Goal: Task Accomplishment & Management: Complete application form

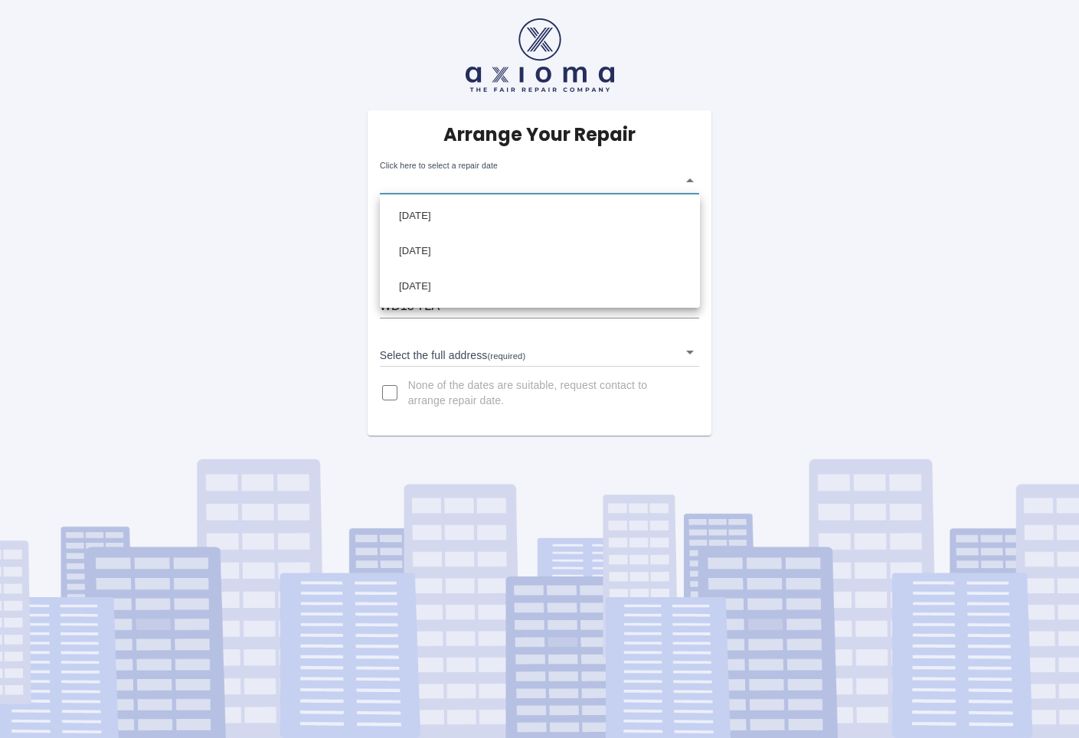
click at [691, 181] on body "Arrange Your Repair Click here to select a repair date ​ Phone Number   * 07999…" at bounding box center [539, 369] width 1079 height 738
click at [689, 351] on div at bounding box center [539, 369] width 1079 height 738
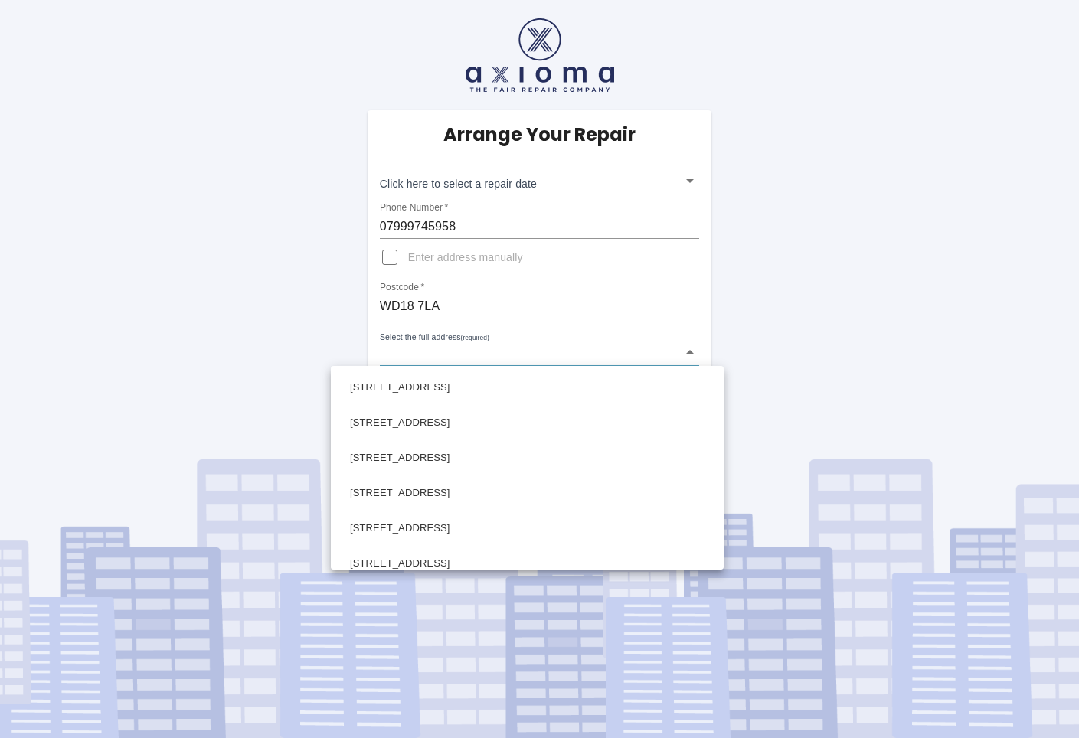
click at [689, 353] on body "Arrange Your Repair Click here to select a repair date ​ Phone Number   * 07999…" at bounding box center [539, 369] width 1079 height 738
click at [767, 300] on div at bounding box center [539, 369] width 1079 height 738
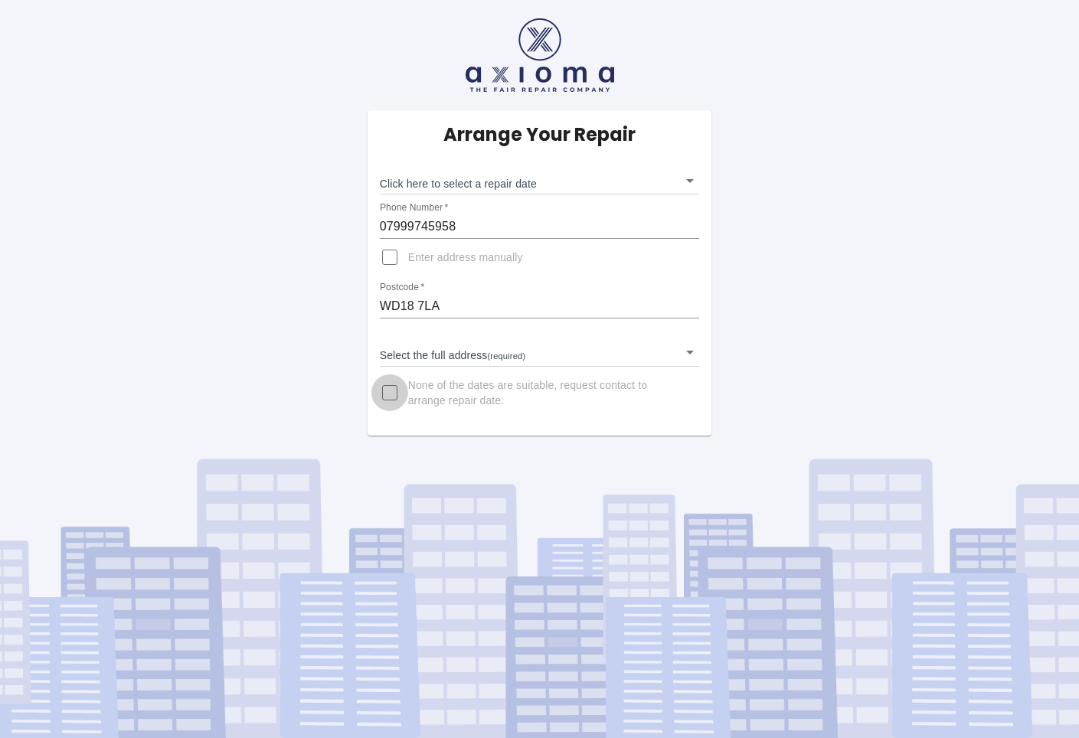
click at [387, 388] on input "None of the dates are suitable, request contact to arrange repair date." at bounding box center [389, 392] width 37 height 37
checkbox input "true"
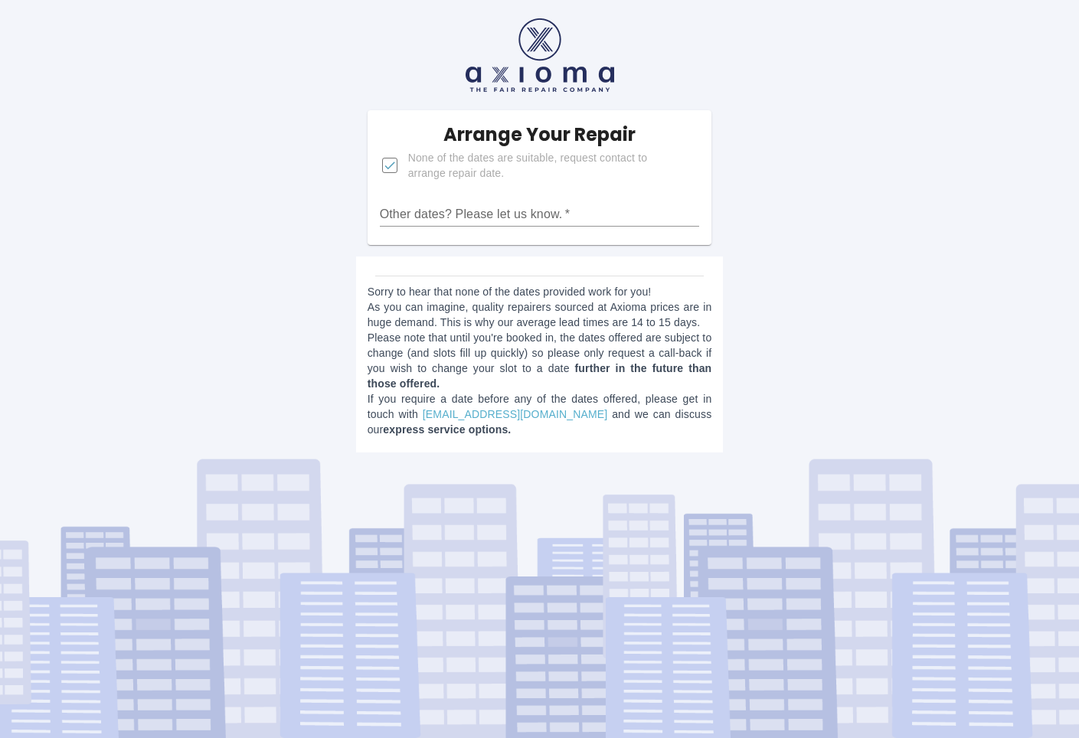
drag, startPoint x: 460, startPoint y: 390, endPoint x: 518, endPoint y: 387, distance: 58.3
click at [511, 388] on p "Sorry to hear that none of the dates provided work for you! As you can imagine,…" at bounding box center [540, 360] width 345 height 153
click at [384, 263] on div "Sorry to hear that none of the dates provided work for you! As you can imagine,…" at bounding box center [540, 355] width 368 height 196
click at [616, 213] on input "Other dates? Please let us know.   *" at bounding box center [540, 214] width 320 height 25
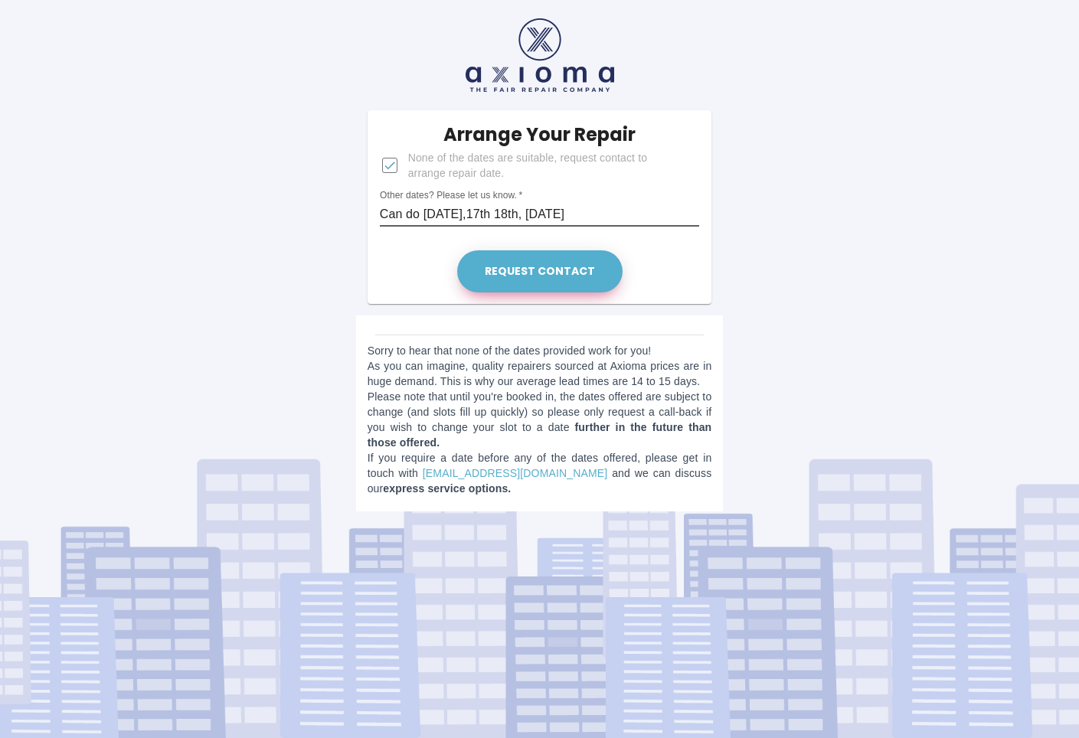
type input "Can do [DATE],17th 18th, [DATE]"
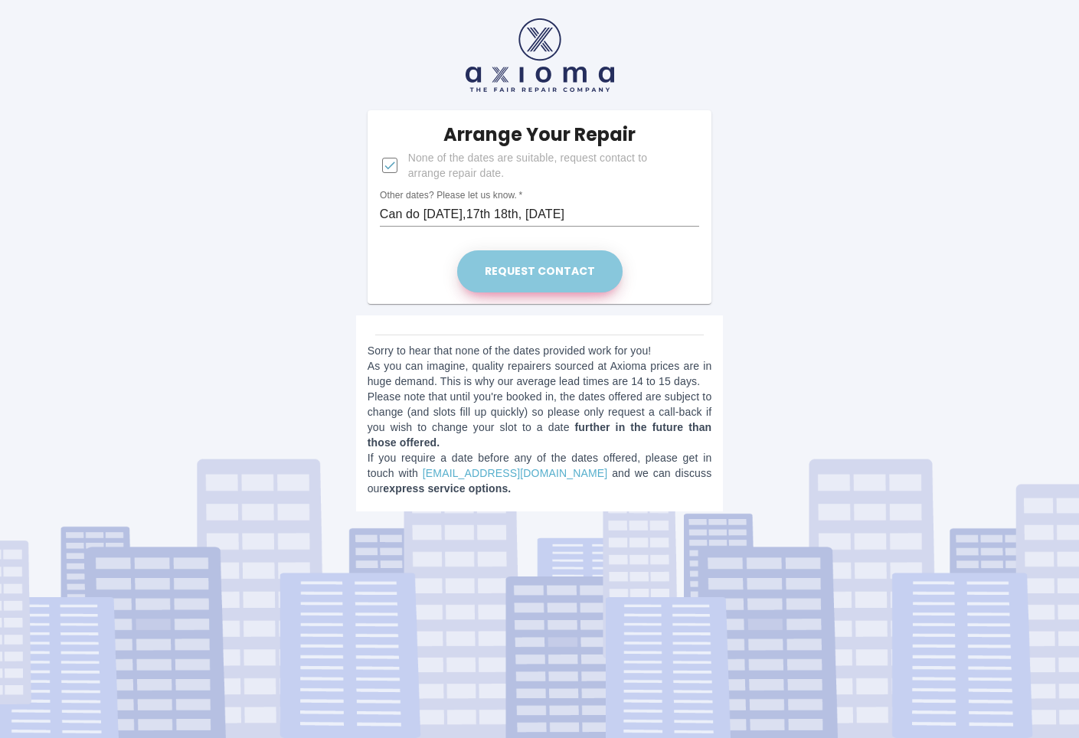
click at [580, 262] on button "Request contact" at bounding box center [539, 271] width 165 height 42
